Goal: Information Seeking & Learning: Learn about a topic

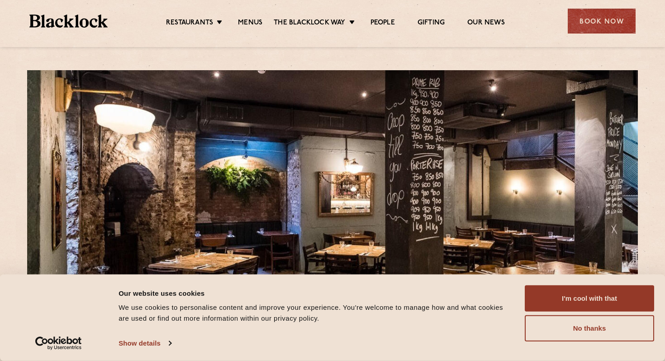
click at [251, 32] on div "Restaurants Soho City Shoreditch Covent Garden Canary Wharf Manchester Birmingh…" at bounding box center [333, 20] width 634 height 40
click at [246, 21] on link "Menus" at bounding box center [250, 24] width 24 height 10
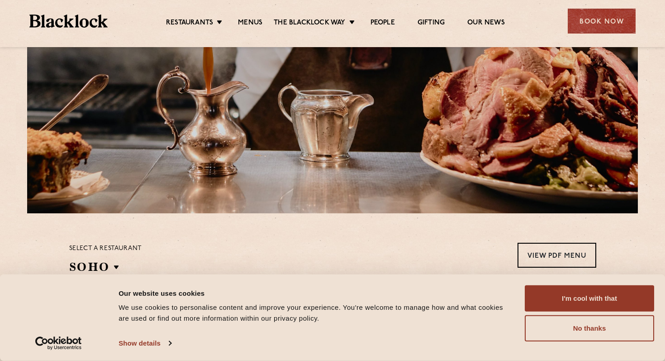
scroll to position [155, 0]
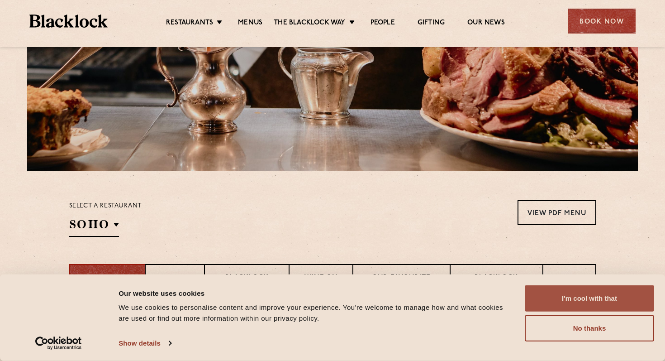
click at [546, 296] on button "I'm cool with that" at bounding box center [589, 298] width 129 height 26
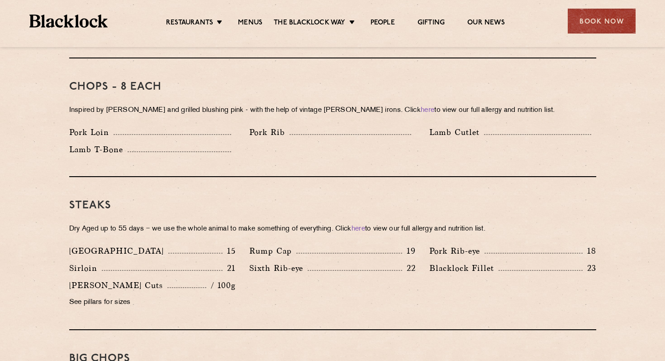
scroll to position [726, 0]
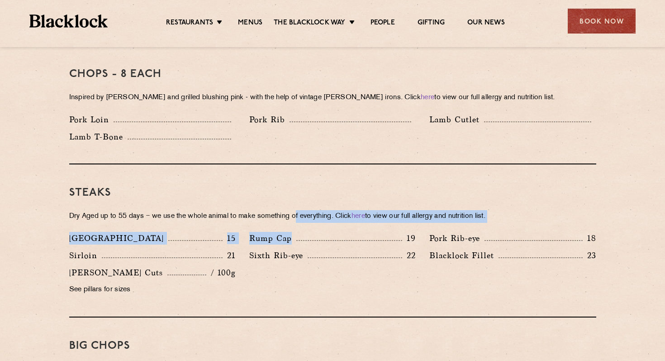
drag, startPoint x: 300, startPoint y: 210, endPoint x: 305, endPoint y: 231, distance: 22.3
click at [305, 231] on div "Steaks Dry Aged up to 55 days − we use the whole animal to make something of ev…" at bounding box center [332, 240] width 527 height 153
click at [305, 232] on div "Rump Cap 19" at bounding box center [332, 238] width 167 height 13
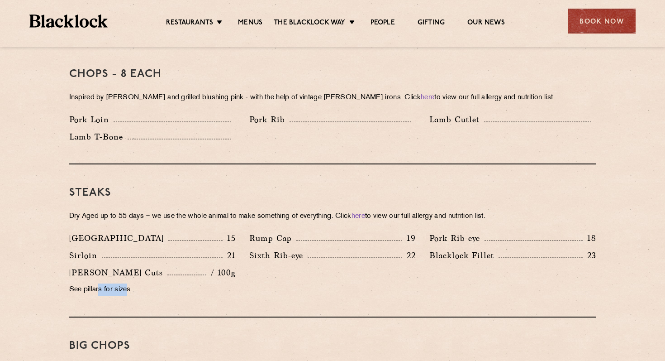
drag, startPoint x: 100, startPoint y: 279, endPoint x: 132, endPoint y: 278, distance: 32.6
click at [132, 283] on p "See pillars for sizes" at bounding box center [152, 289] width 167 height 13
drag, startPoint x: 71, startPoint y: 279, endPoint x: 140, endPoint y: 279, distance: 69.7
click at [140, 283] on p "See pillars for sizes" at bounding box center [152, 289] width 167 height 13
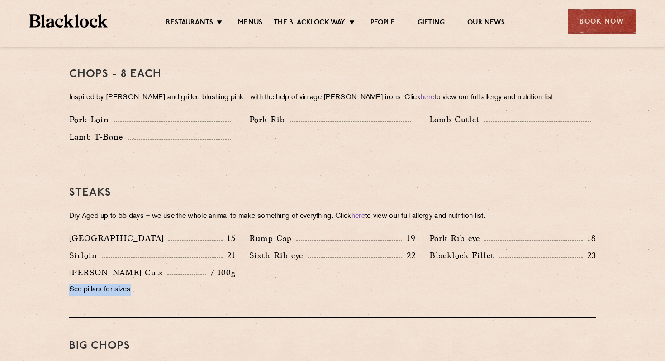
click at [140, 283] on p "See pillars for sizes" at bounding box center [152, 289] width 167 height 13
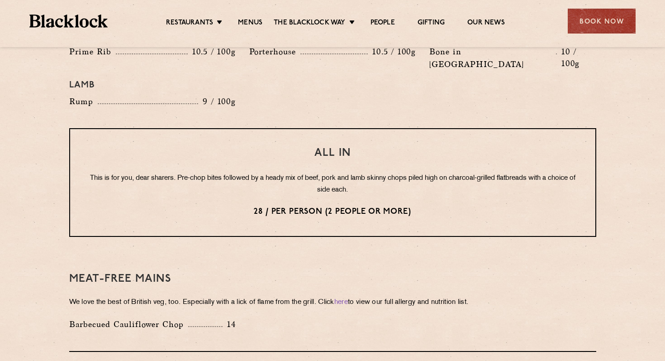
scroll to position [1092, 0]
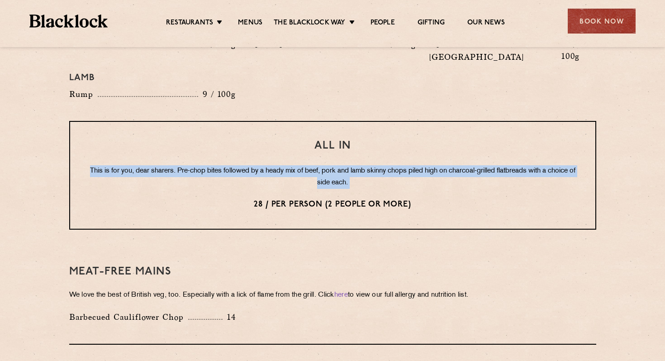
drag, startPoint x: 239, startPoint y: 135, endPoint x: 249, endPoint y: 167, distance: 33.1
click at [249, 167] on div "All In This is for you, dear sharers. Pre-chop bites followed by a heady mix of…" at bounding box center [332, 175] width 527 height 109
click at [258, 165] on p "This is for you, dear sharers. Pre-chop bites followed by a heady mix of beef, …" at bounding box center [332, 177] width 489 height 24
drag, startPoint x: 278, startPoint y: 137, endPoint x: 284, endPoint y: 158, distance: 21.8
click at [284, 158] on div "All In This is for you, dear sharers. Pre-chop bites followed by a heady mix of…" at bounding box center [332, 175] width 527 height 109
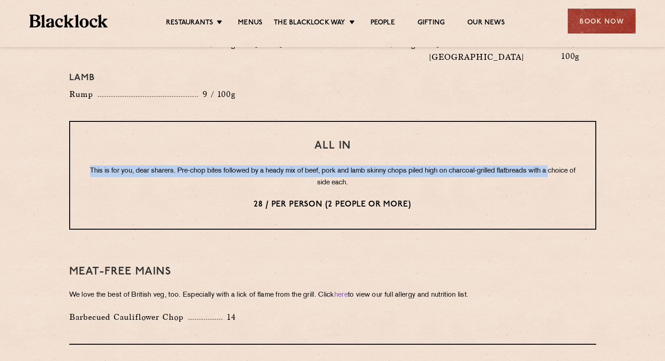
click at [284, 165] on p "This is for you, dear sharers. Pre-chop bites followed by a heady mix of beef, …" at bounding box center [332, 177] width 489 height 24
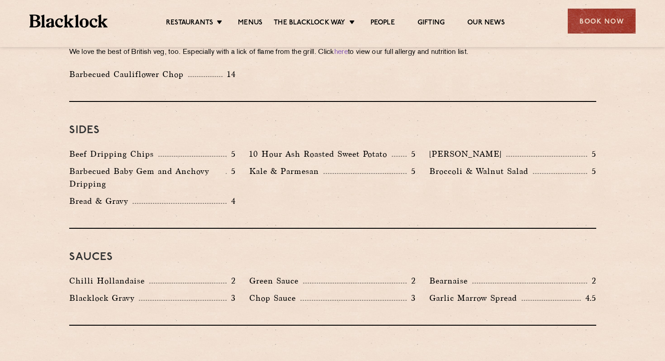
scroll to position [1176, 0]
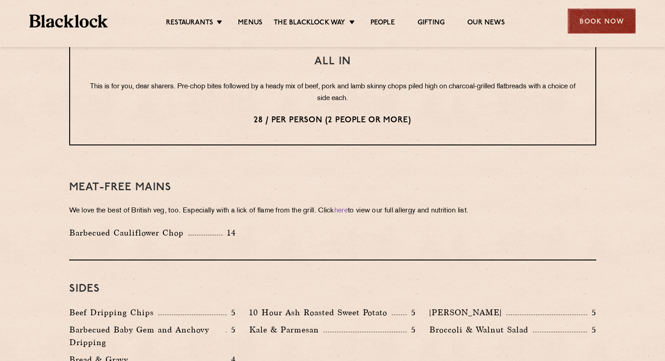
click at [579, 21] on div "Book Now" at bounding box center [602, 21] width 68 height 25
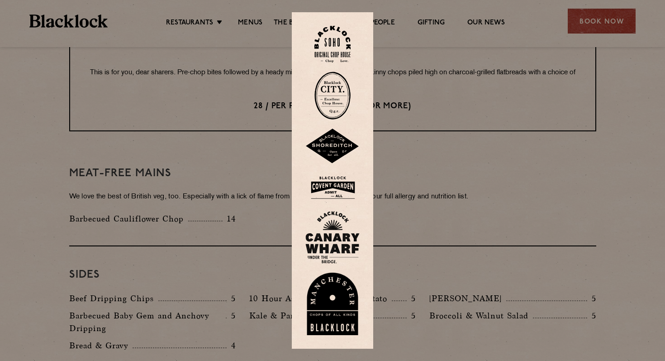
scroll to position [1191, 0]
click at [327, 146] on img at bounding box center [333, 146] width 54 height 35
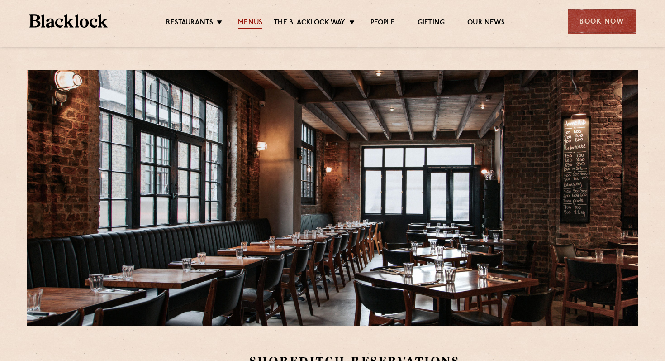
click at [252, 23] on link "Menus" at bounding box center [250, 24] width 24 height 10
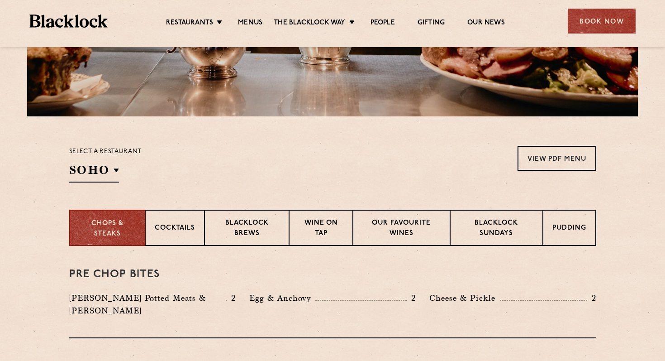
scroll to position [278, 0]
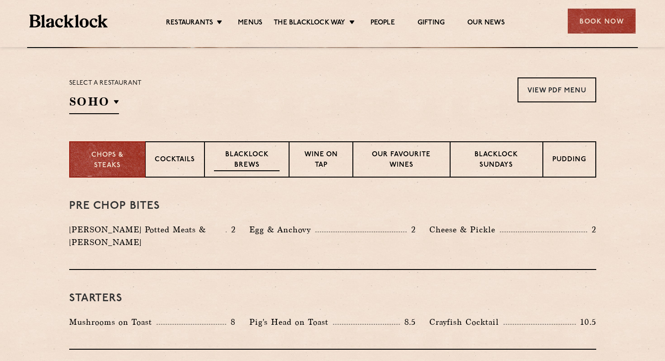
click at [254, 167] on p "Blacklock Brews" at bounding box center [247, 160] width 66 height 21
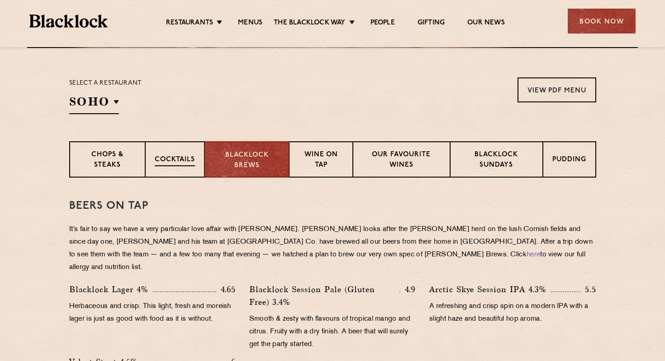
click at [191, 165] on p "Cocktails" at bounding box center [175, 160] width 40 height 11
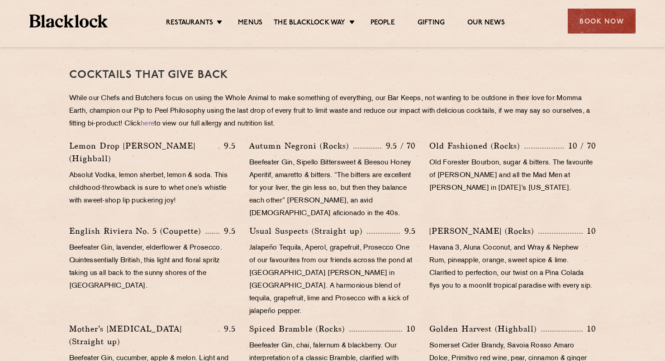
scroll to position [349, 0]
